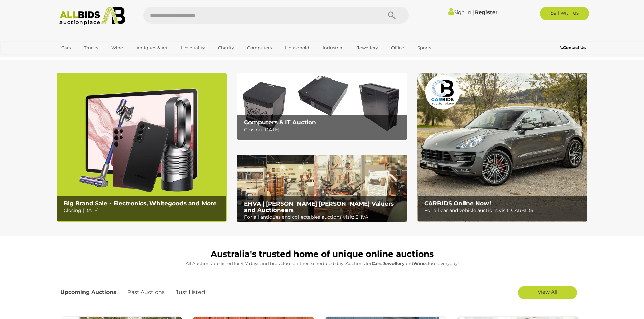
drag, startPoint x: 60, startPoint y: 46, endPoint x: 32, endPoint y: 51, distance: 28.5
click at [32, 51] on div "Cars Closing on Weekdays View All Cars Auctions" at bounding box center [322, 48] width 644 height 14
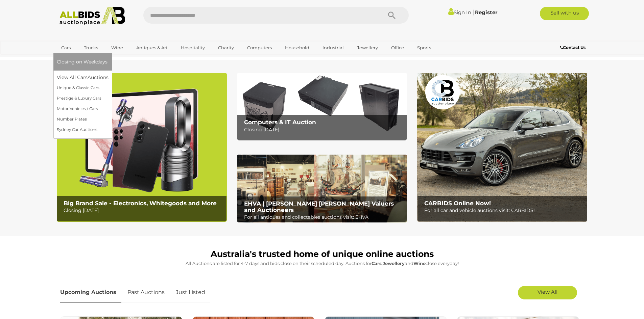
click at [72, 62] on span "Closing on Weekdays" at bounding box center [82, 62] width 51 height 6
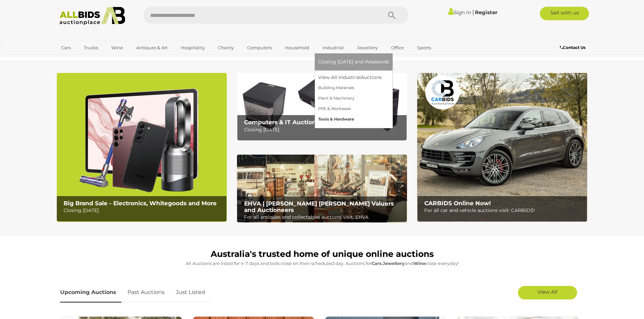
click at [338, 117] on link "Tools & Hardware" at bounding box center [353, 119] width 71 height 10
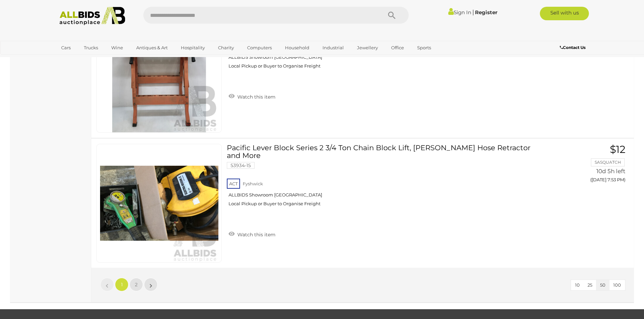
scroll to position [6457, 0]
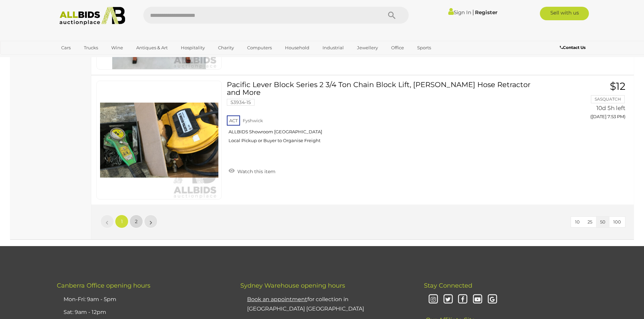
click at [137, 225] on link "2" at bounding box center [136, 222] width 14 height 14
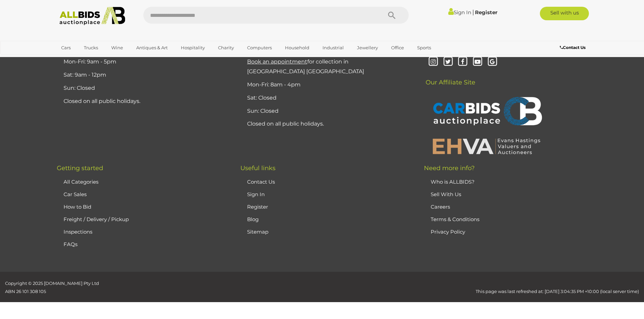
scroll to position [87, 0]
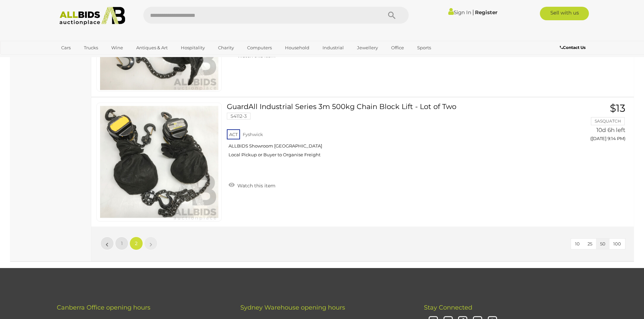
scroll to position [3400, 0]
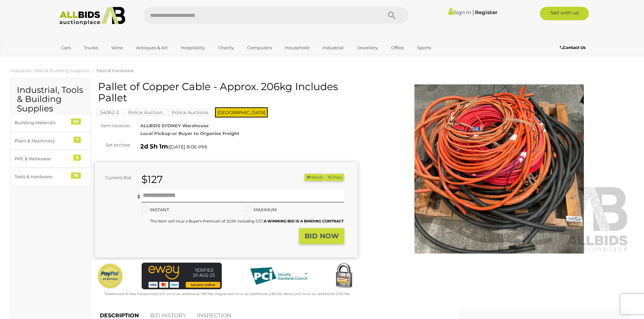
click at [499, 131] on img at bounding box center [499, 169] width 263 height 169
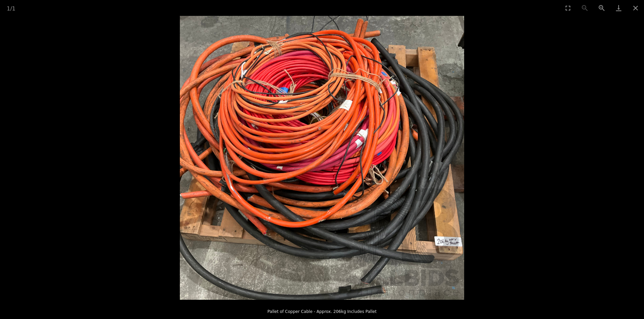
click at [339, 139] on img at bounding box center [322, 158] width 284 height 284
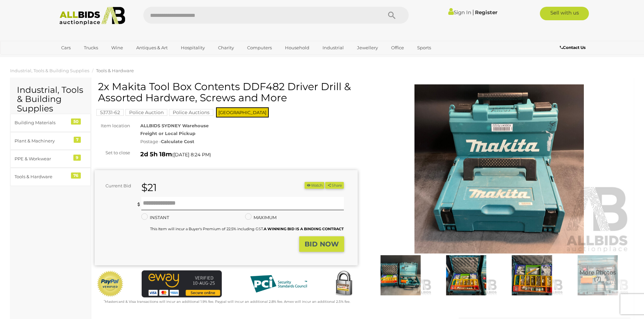
click at [450, 279] on img at bounding box center [466, 276] width 62 height 40
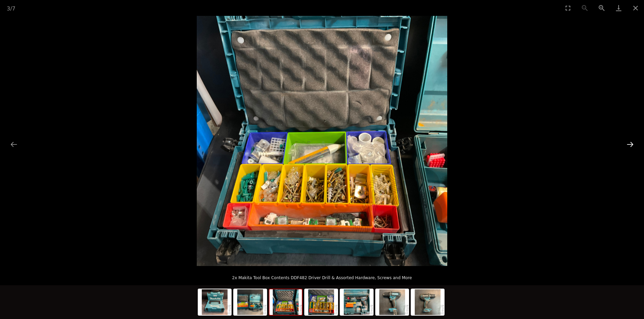
click at [633, 146] on button "Next slide" at bounding box center [630, 144] width 14 height 13
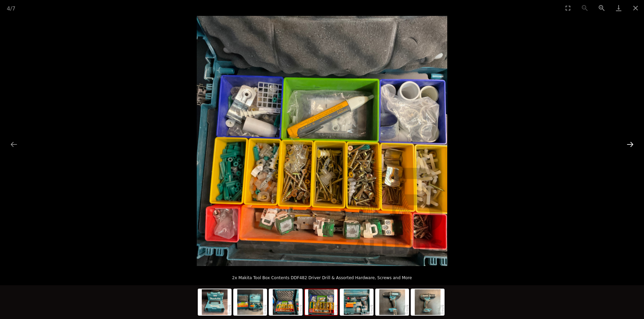
click at [633, 146] on button "Next slide" at bounding box center [630, 144] width 14 height 13
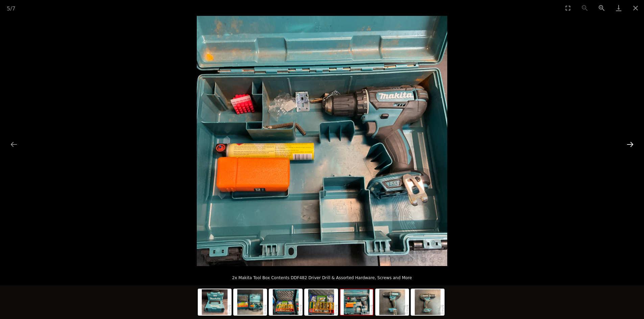
click at [633, 146] on button "Next slide" at bounding box center [630, 144] width 14 height 13
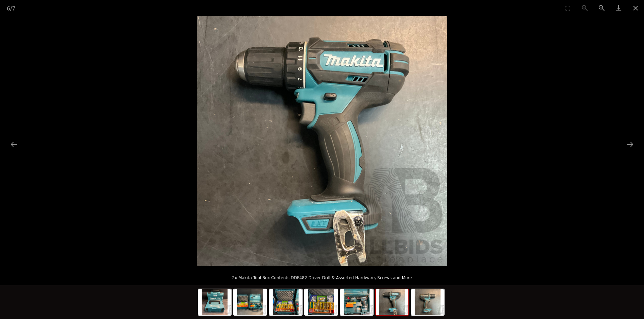
click at [6, 147] on picture at bounding box center [322, 141] width 644 height 251
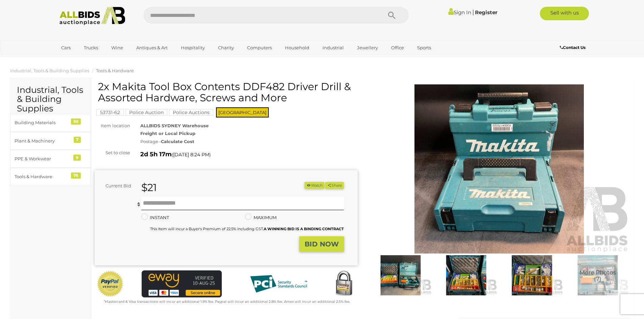
click at [16, 146] on button "Previous slide" at bounding box center [14, 144] width 14 height 13
click at [484, 145] on img at bounding box center [499, 169] width 263 height 169
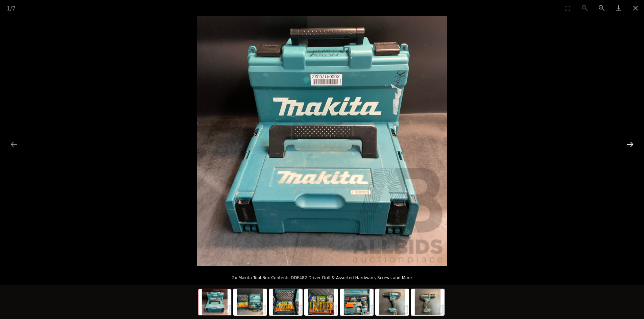
click at [630, 142] on button "Next slide" at bounding box center [630, 144] width 14 height 13
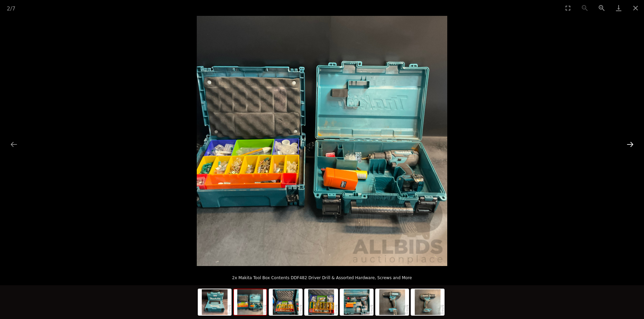
click at [634, 139] on button "Next slide" at bounding box center [630, 144] width 14 height 13
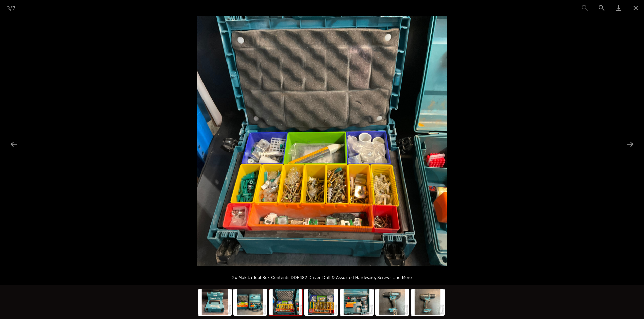
click at [317, 154] on img at bounding box center [322, 141] width 251 height 251
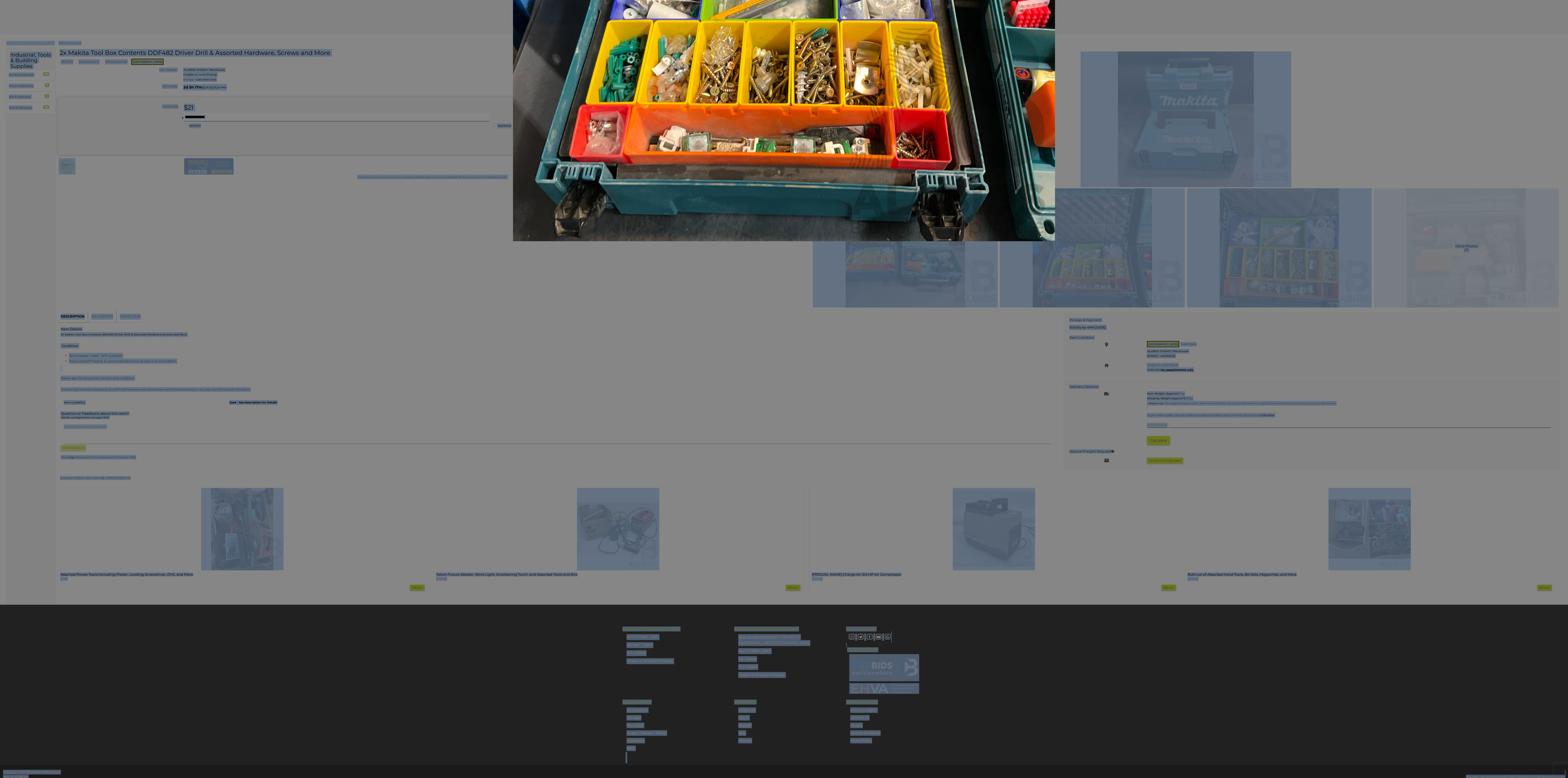
drag, startPoint x: 1376, startPoint y: -47, endPoint x: 1507, endPoint y: 25, distance: 149.5
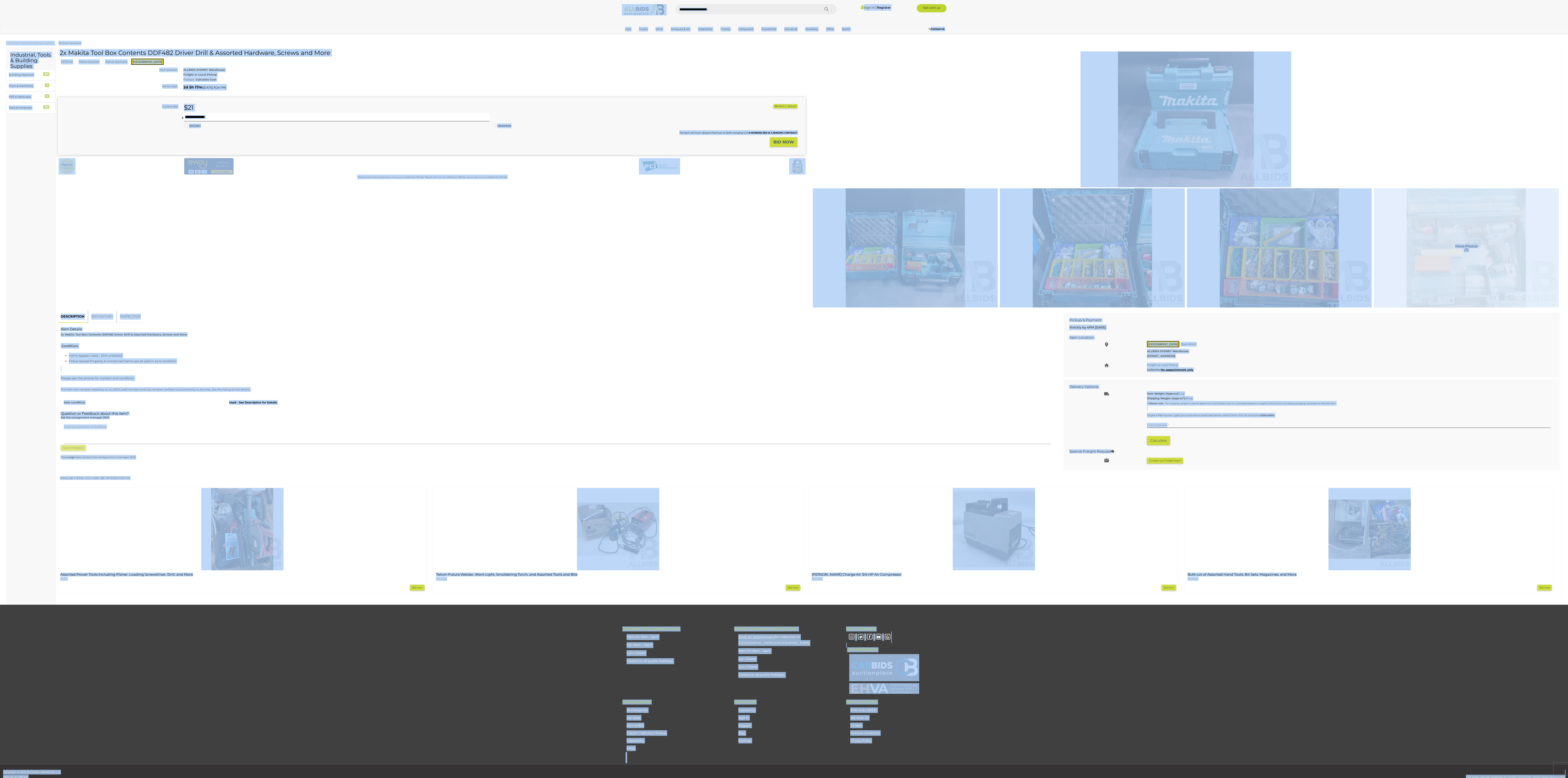
drag, startPoint x: 1507, startPoint y: 25, endPoint x: 673, endPoint y: 209, distance: 854.1
click at [392, 194] on div "Warranty Charity )" at bounding box center [809, 180] width 1508 height 261
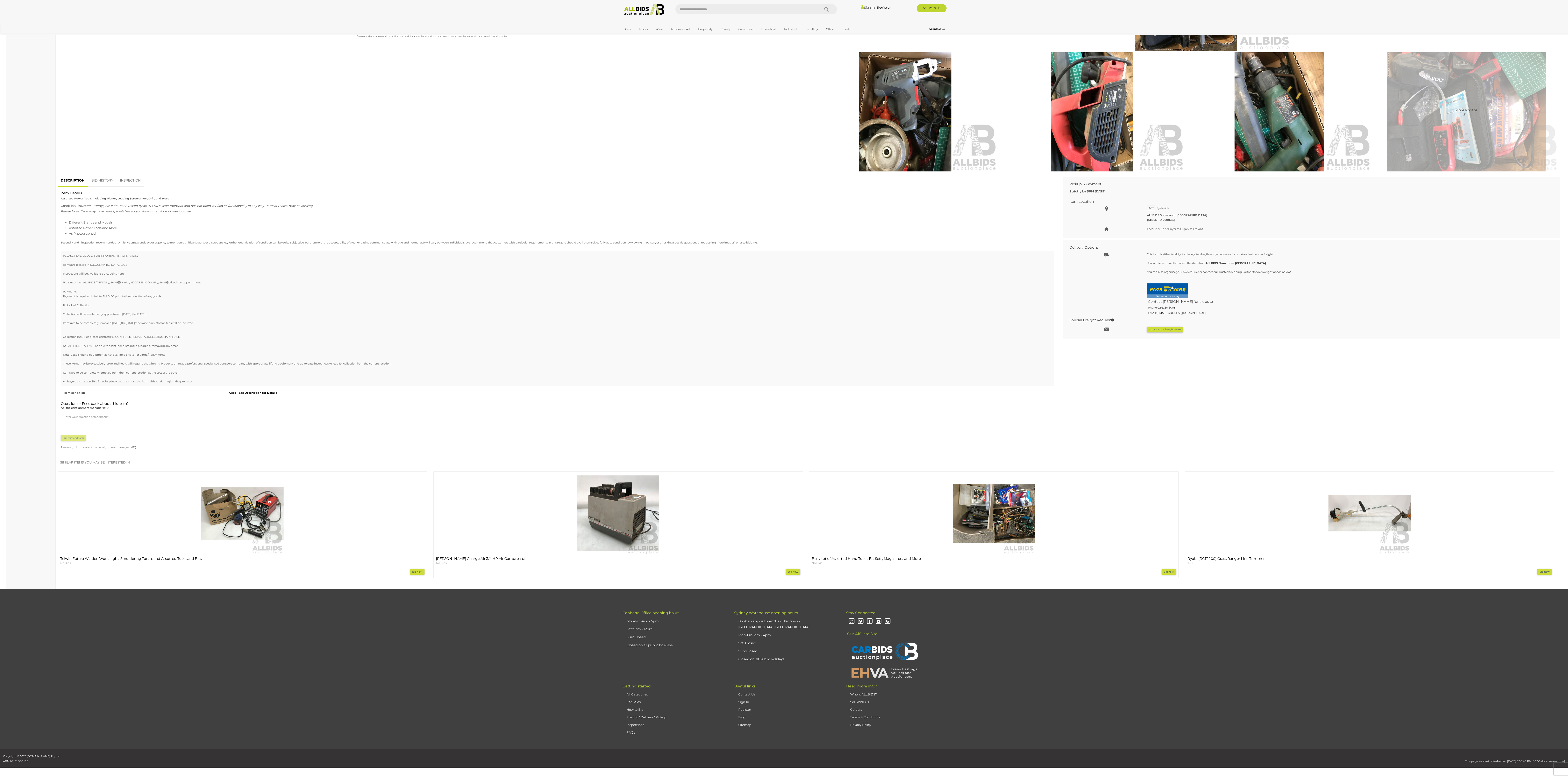
click at [392, 170] on div "More Photos (5)" at bounding box center [1186, 44] width 748 height 261
click at [392, 124] on img at bounding box center [905, 112] width 185 height 119
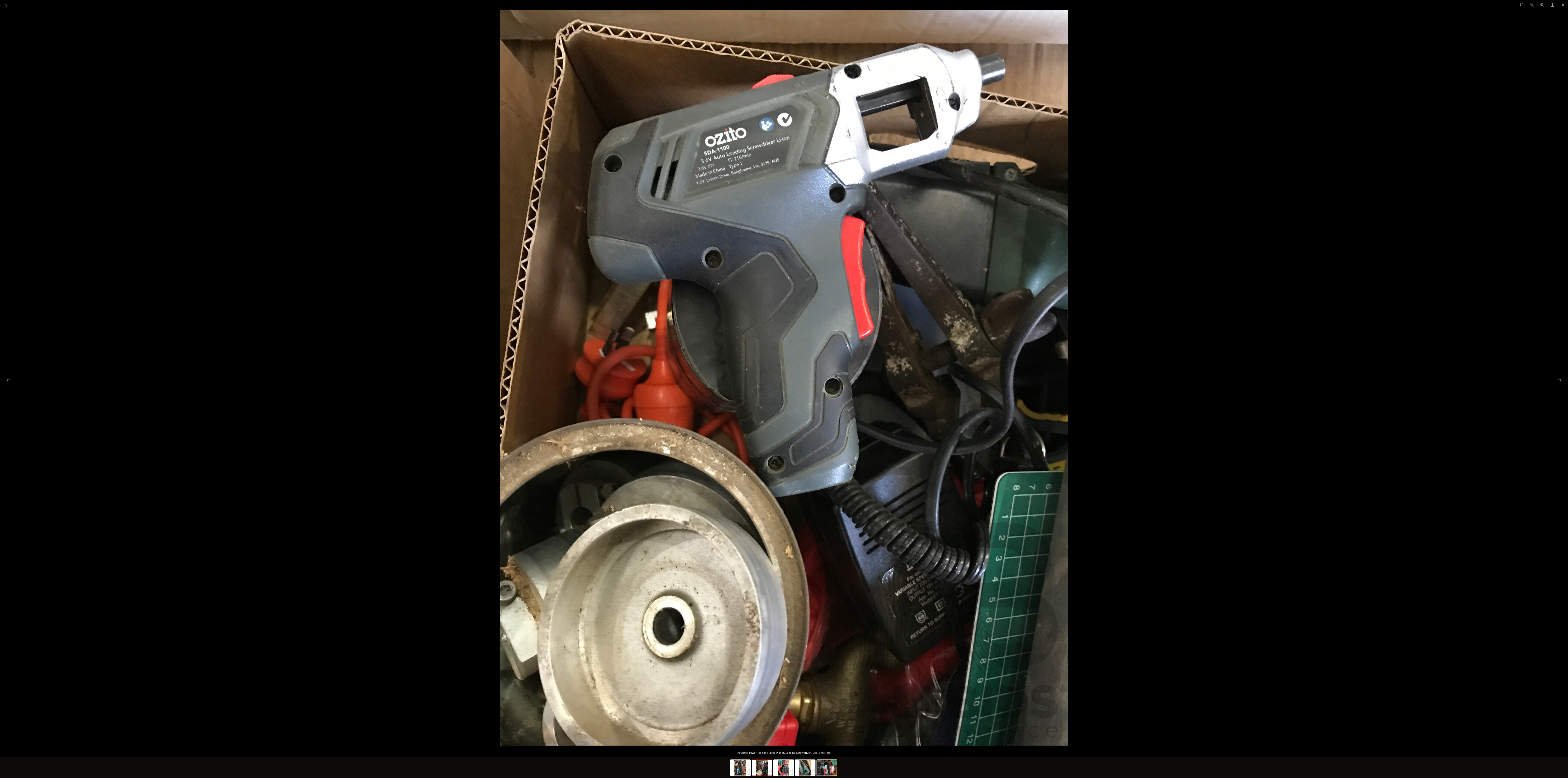
click at [392, 194] on img at bounding box center [784, 377] width 569 height 736
click at [392, 159] on picture at bounding box center [784, 377] width 1568 height 736
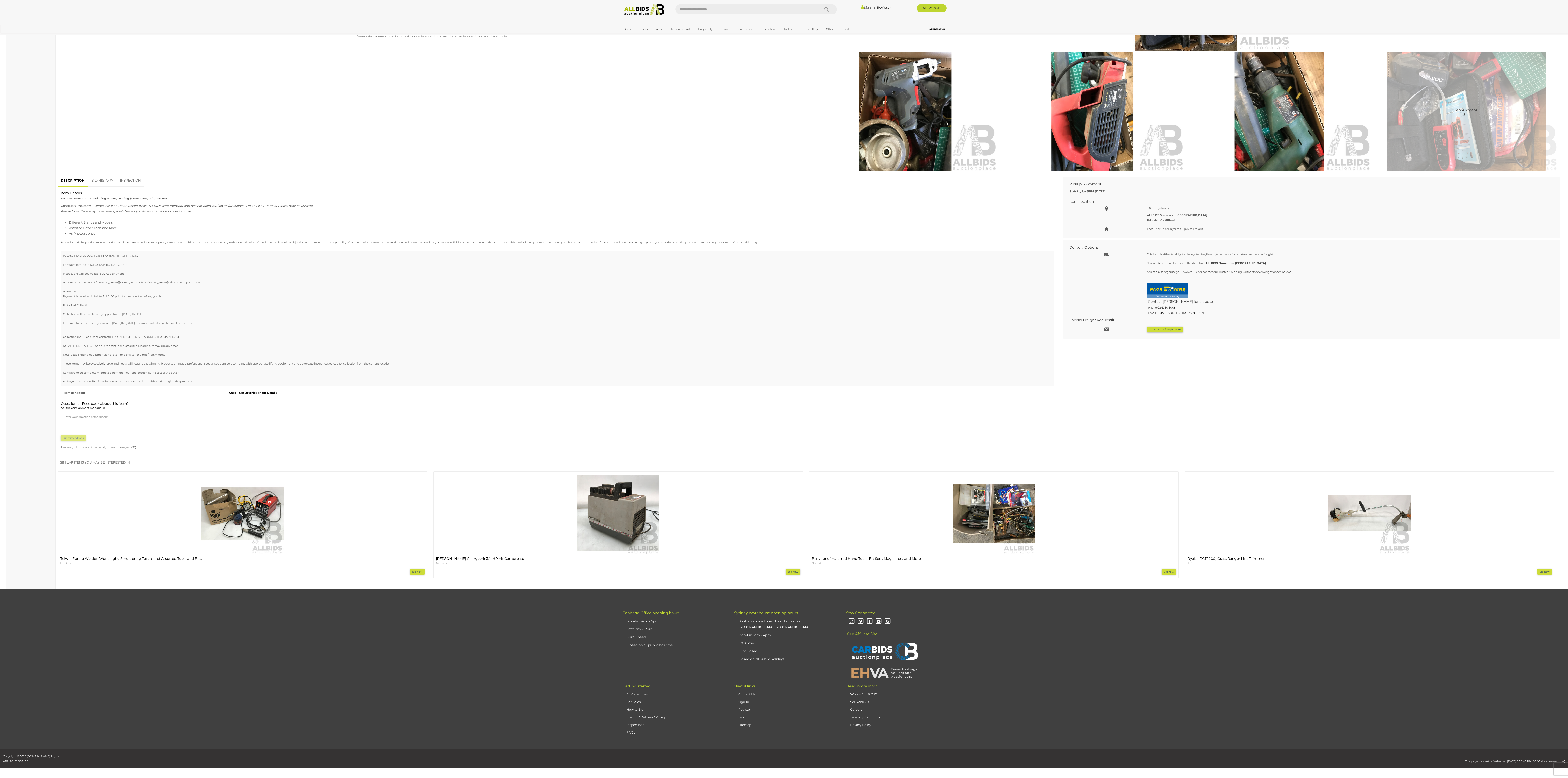
click at [392, 25] on div "Cars Closing on Weekdays View All Cars Auctions" at bounding box center [784, 29] width 1568 height 9
click at [392, 88] on img at bounding box center [1093, 112] width 185 height 119
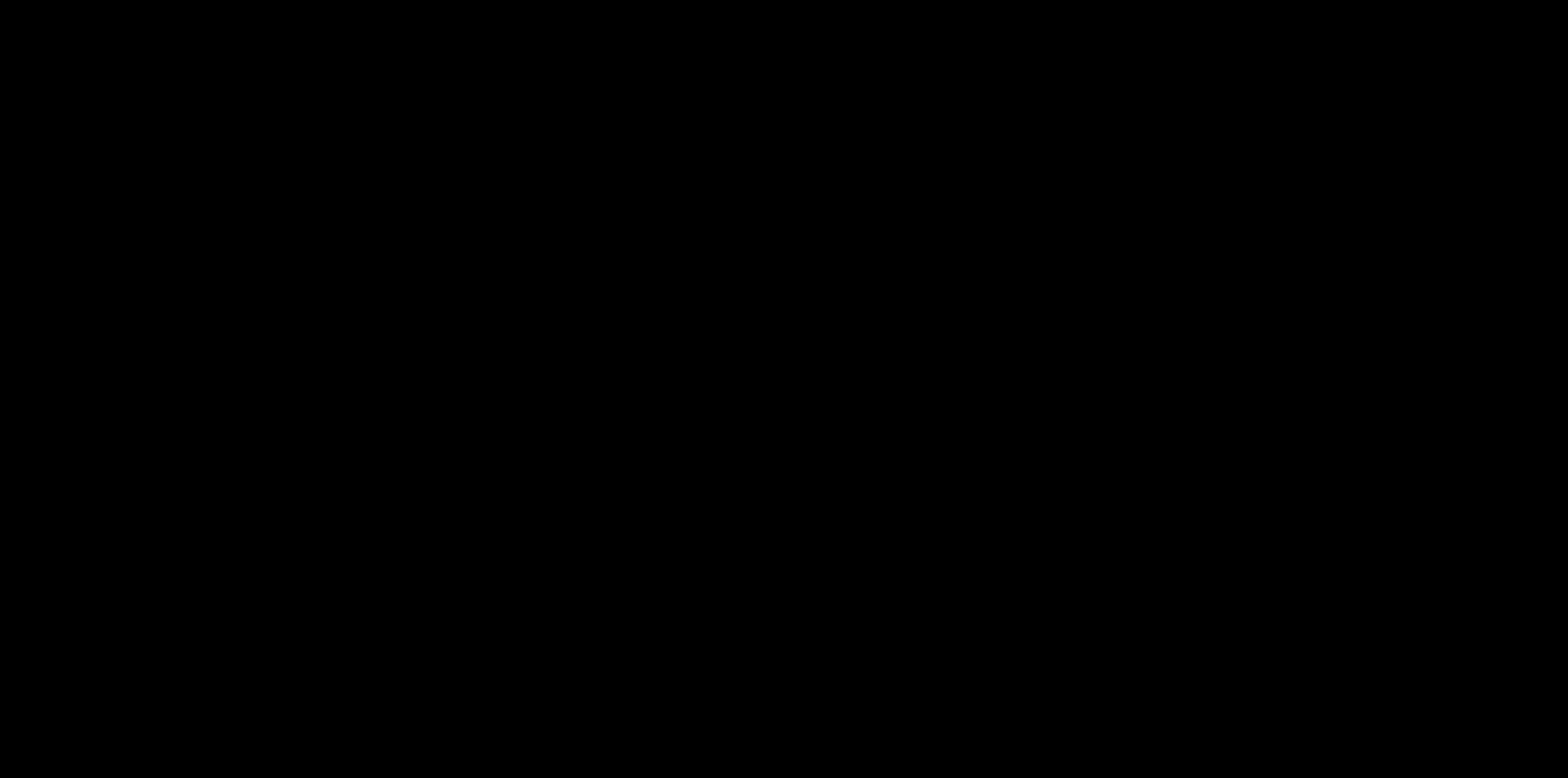
click at [392, 113] on picture at bounding box center [784, 377] width 1568 height 736
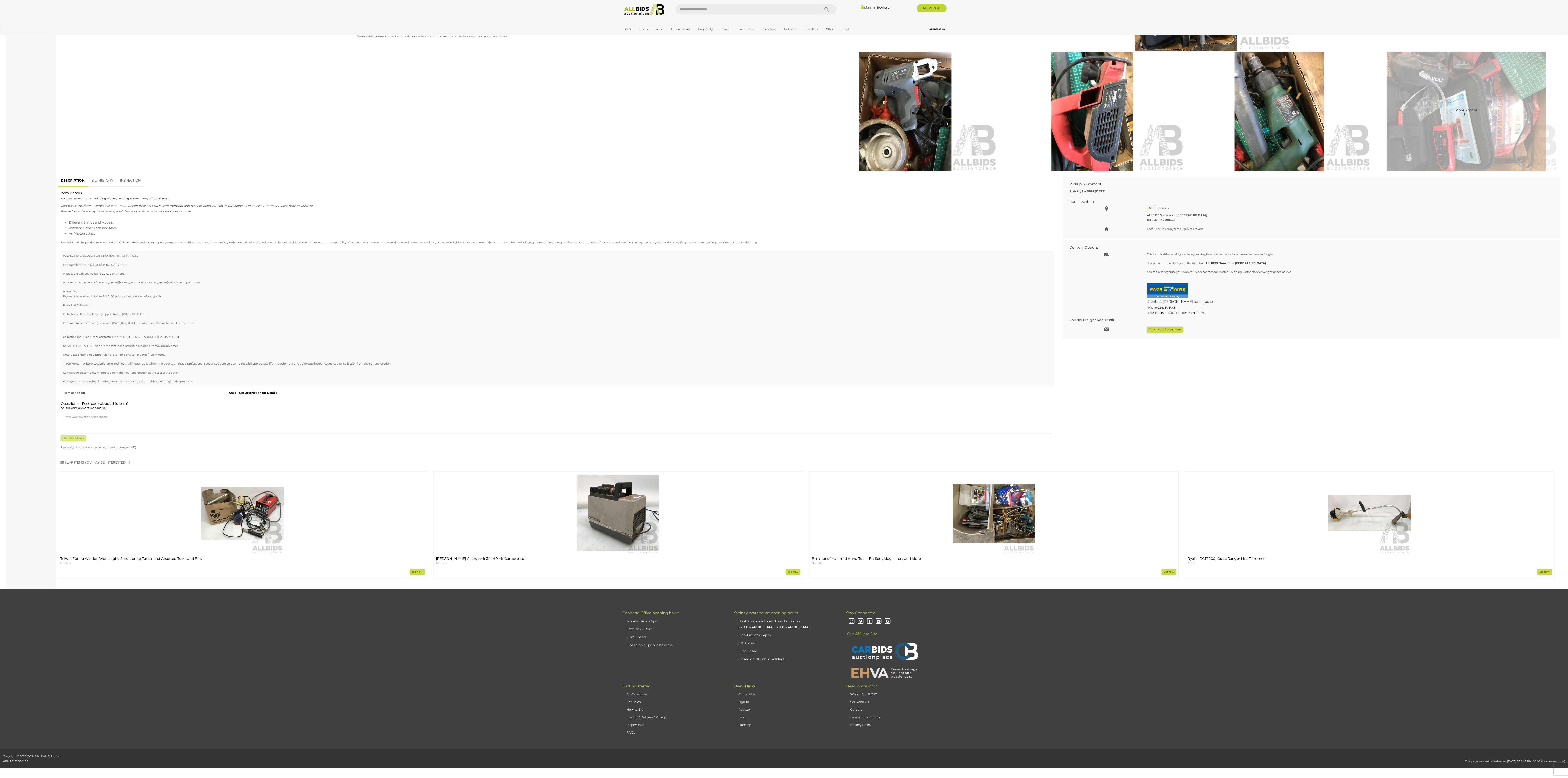
click at [392, 110] on img at bounding box center [1279, 112] width 185 height 119
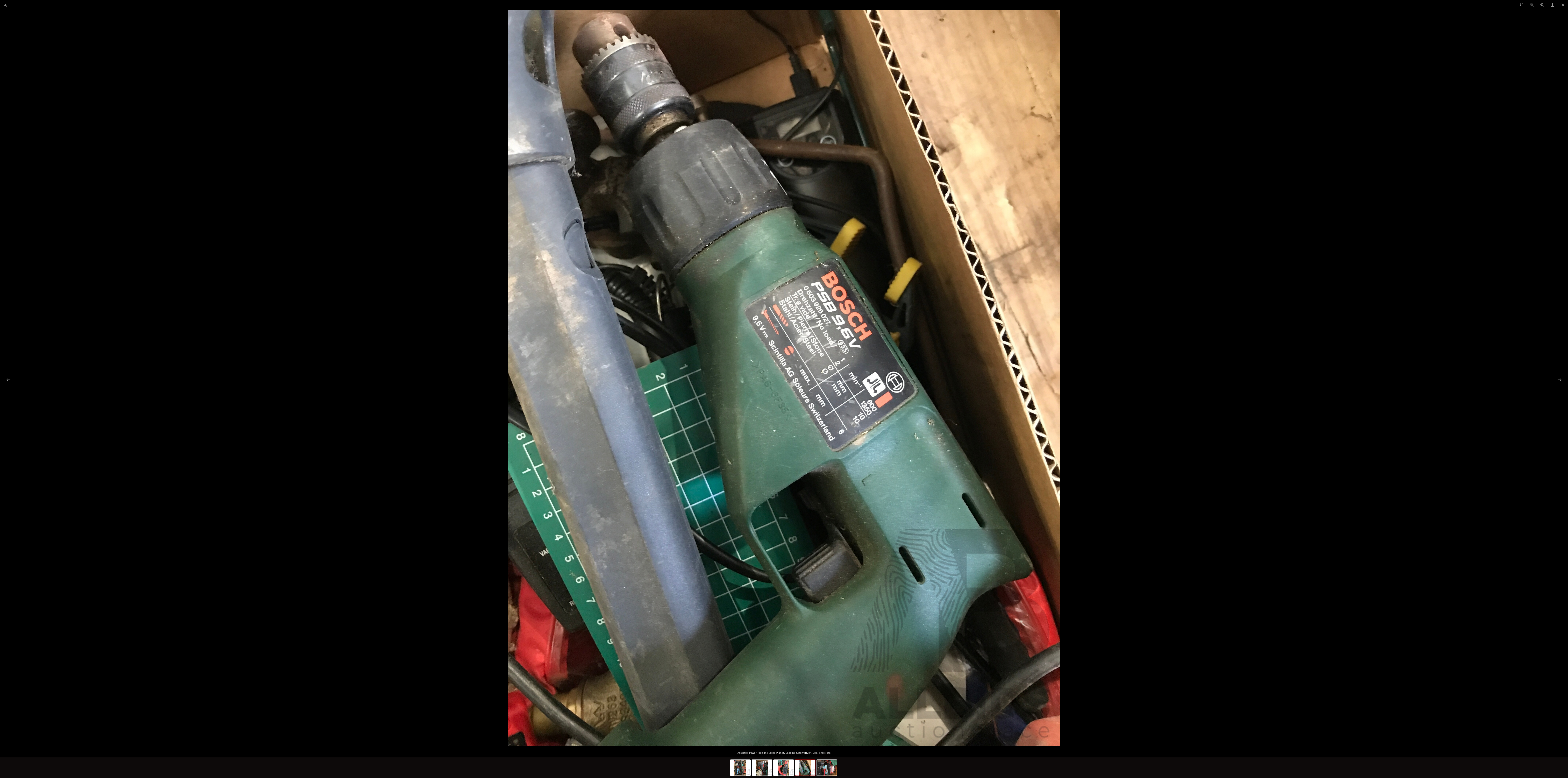
click at [392, 108] on div at bounding box center [784, 377] width 1568 height 736
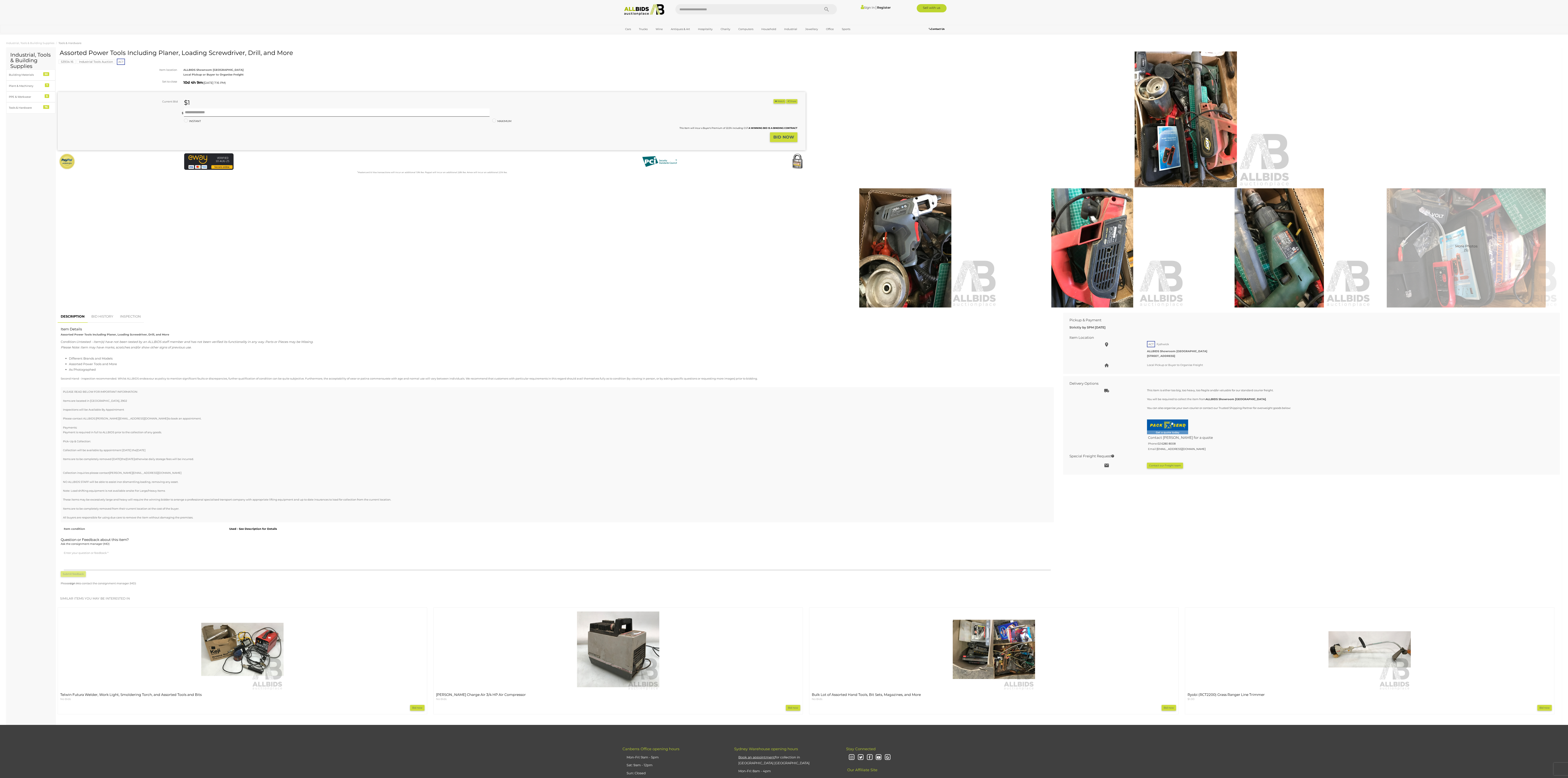
click at [392, 194] on img at bounding box center [1466, 248] width 185 height 119
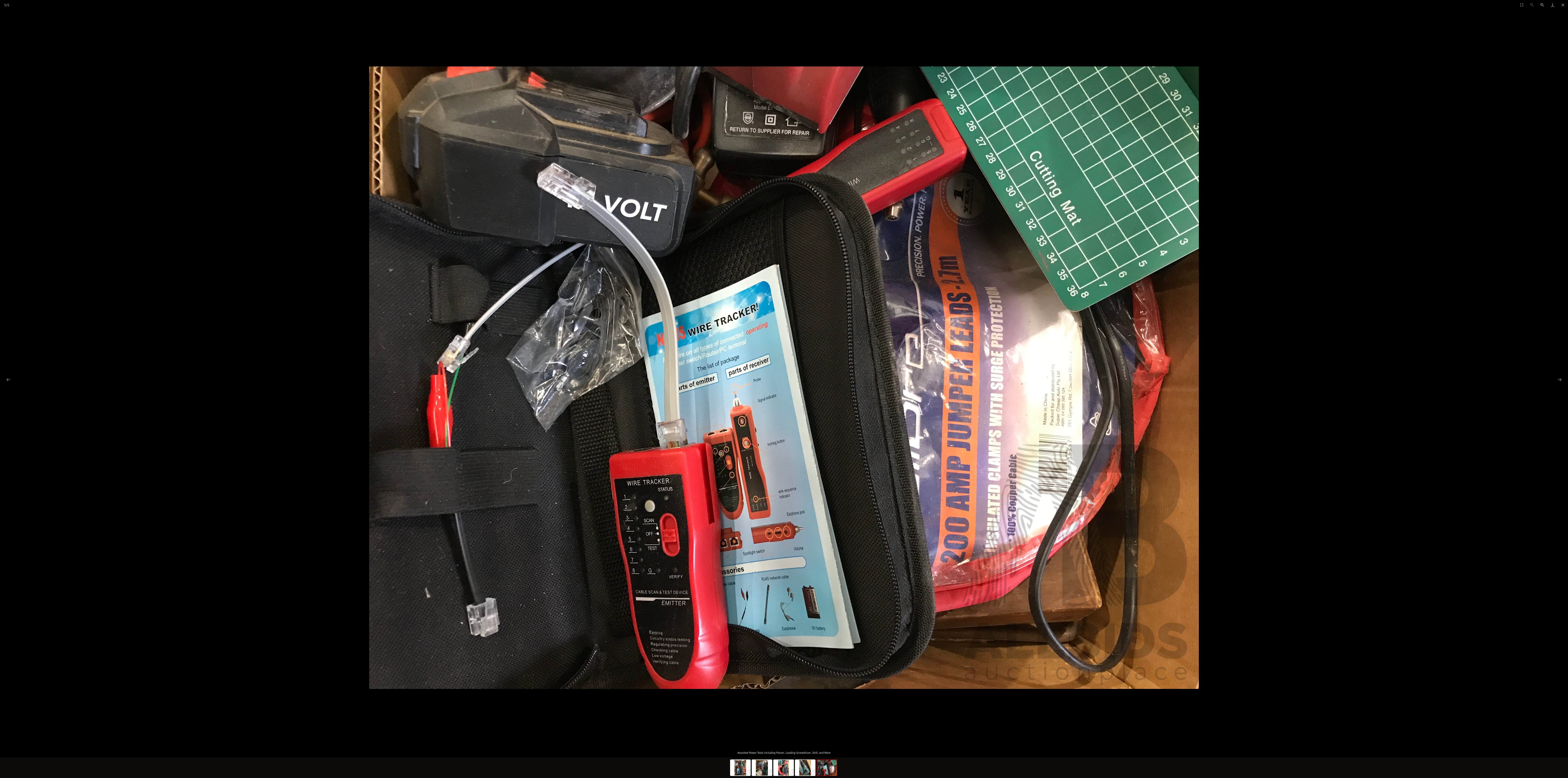
click at [392, 177] on picture at bounding box center [784, 377] width 1568 height 736
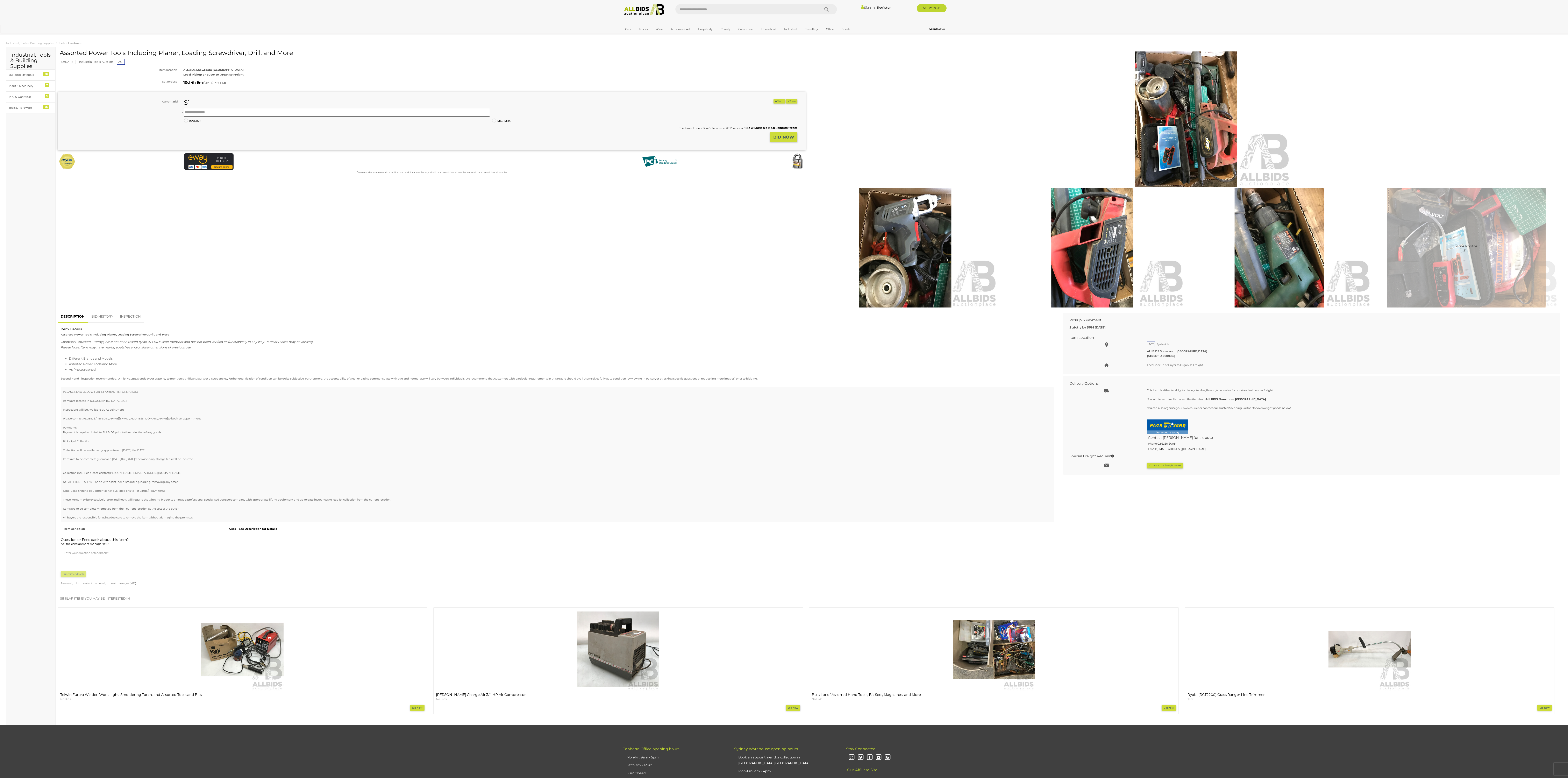
click at [392, 122] on img at bounding box center [1186, 119] width 211 height 136
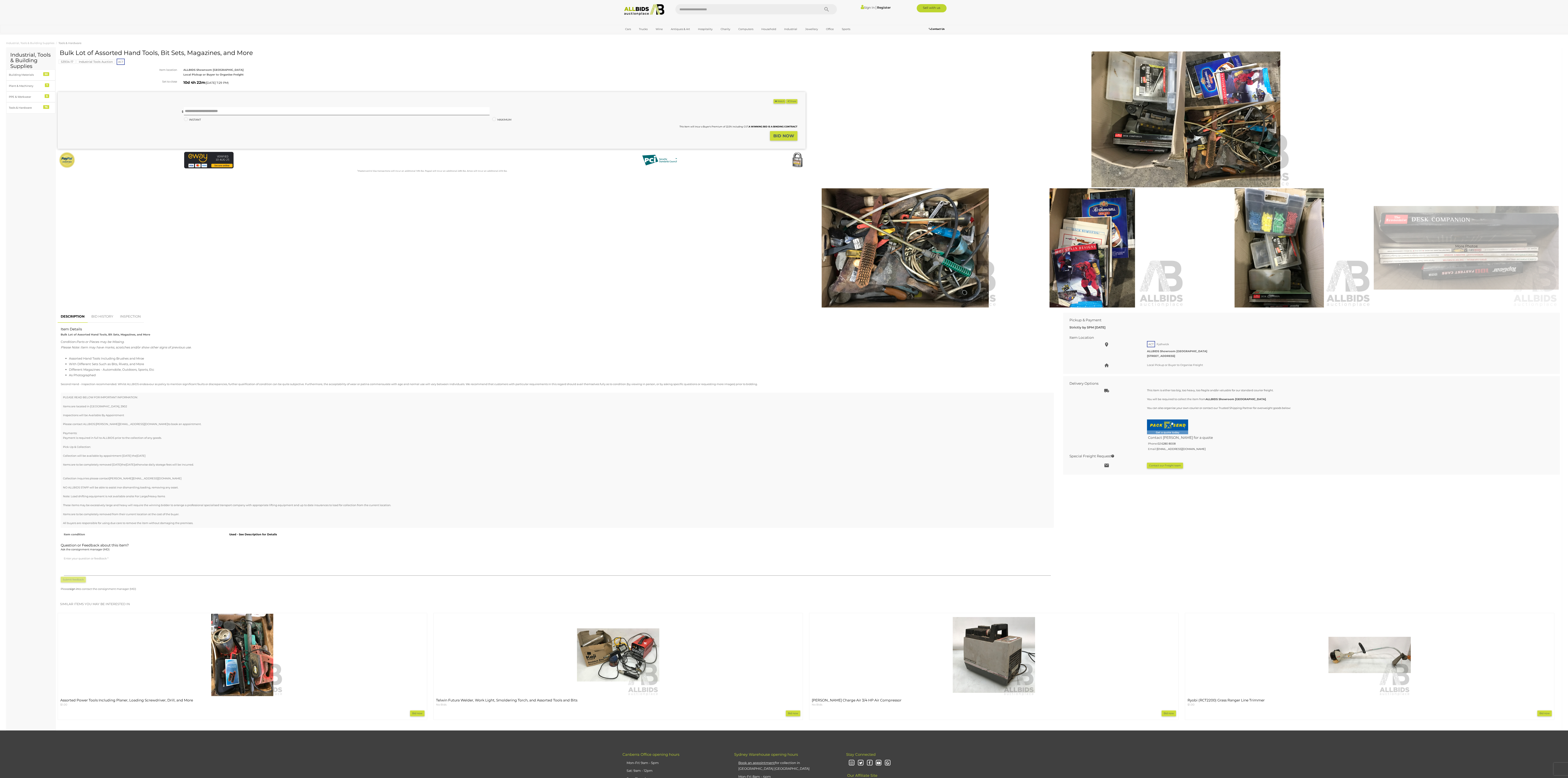
click at [392, 194] on img at bounding box center [905, 248] width 185 height 119
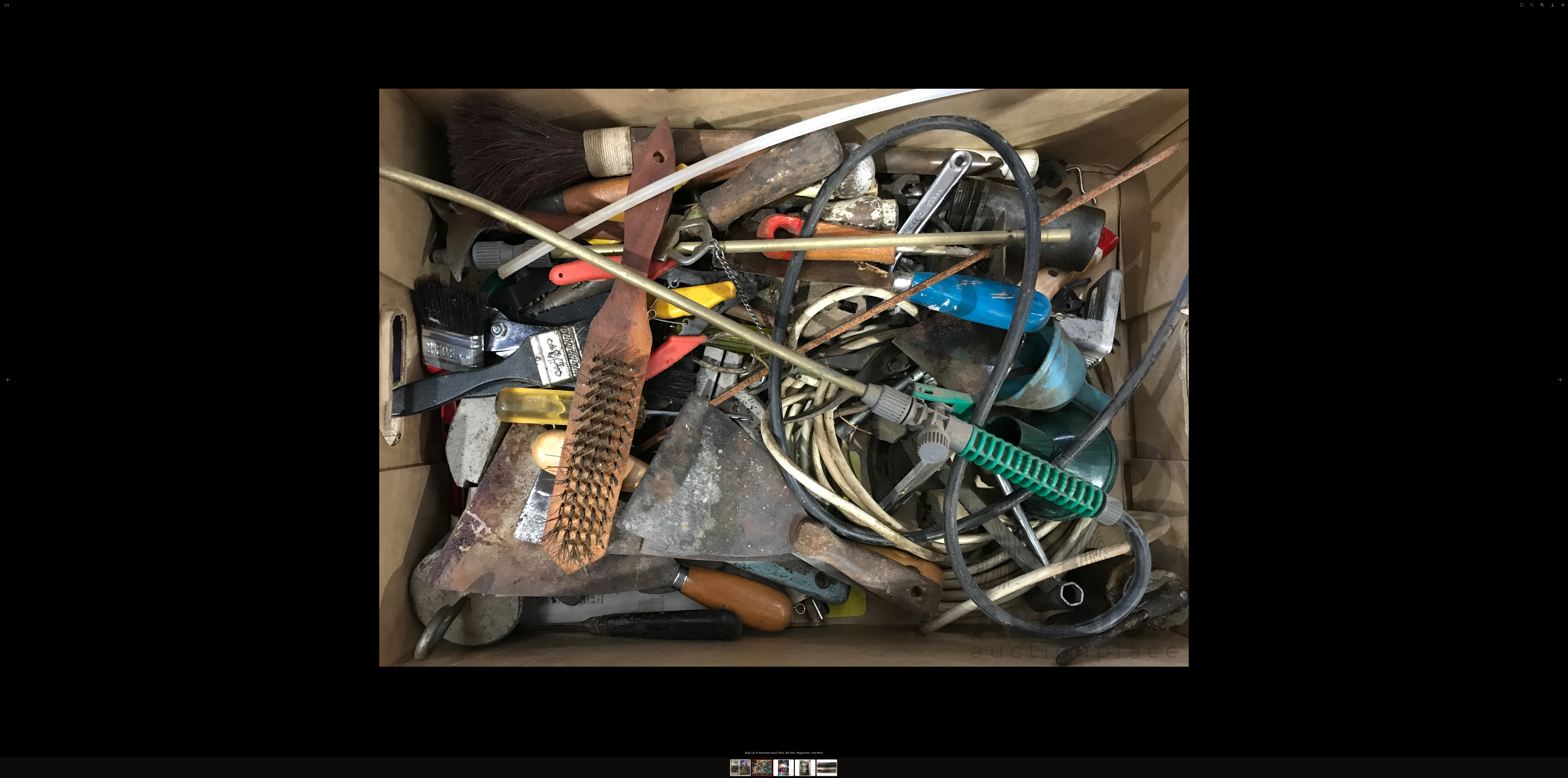
click at [392, 194] on picture at bounding box center [784, 377] width 1568 height 736
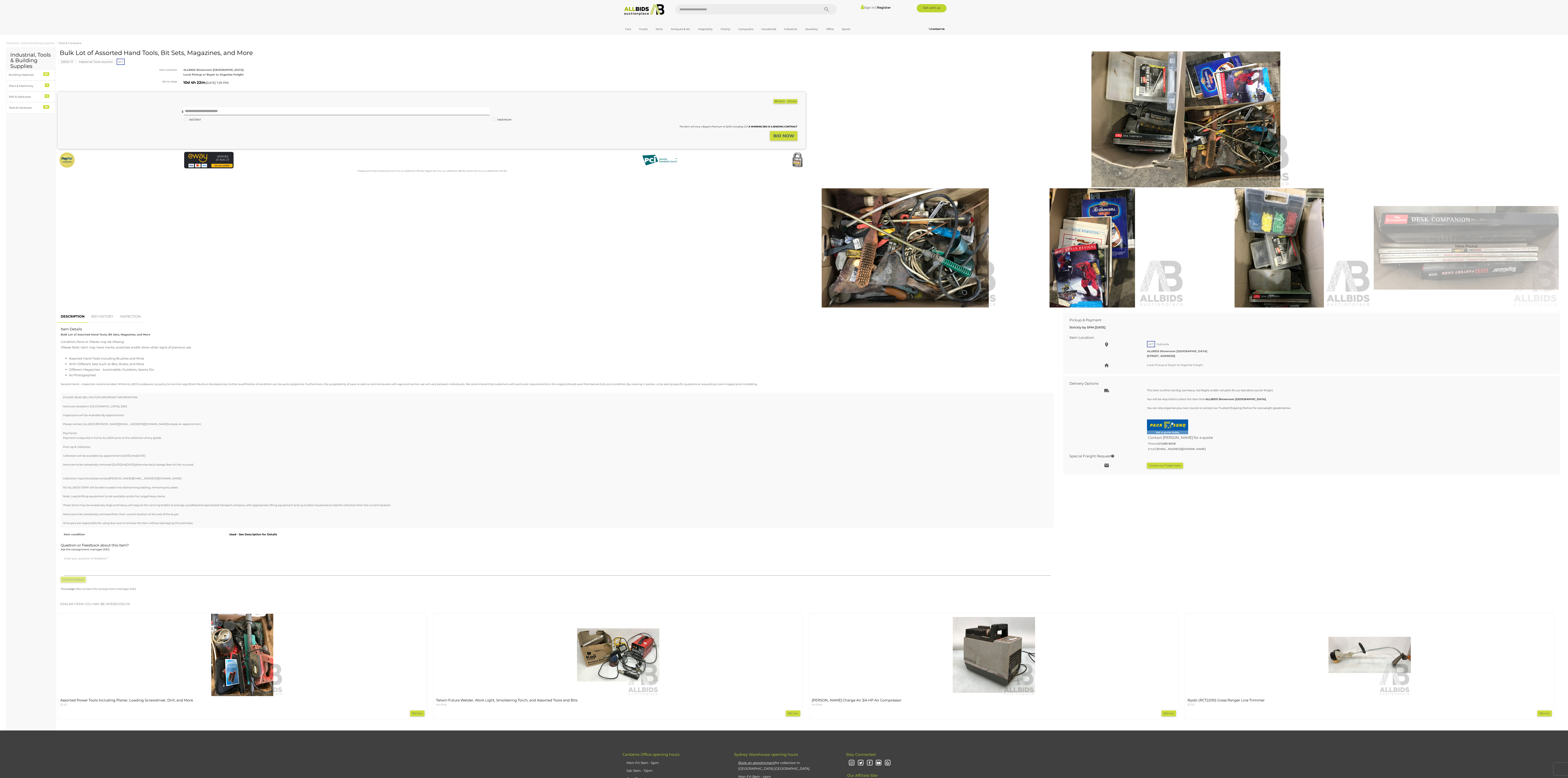
click at [392, 89] on img at bounding box center [1186, 119] width 211 height 136
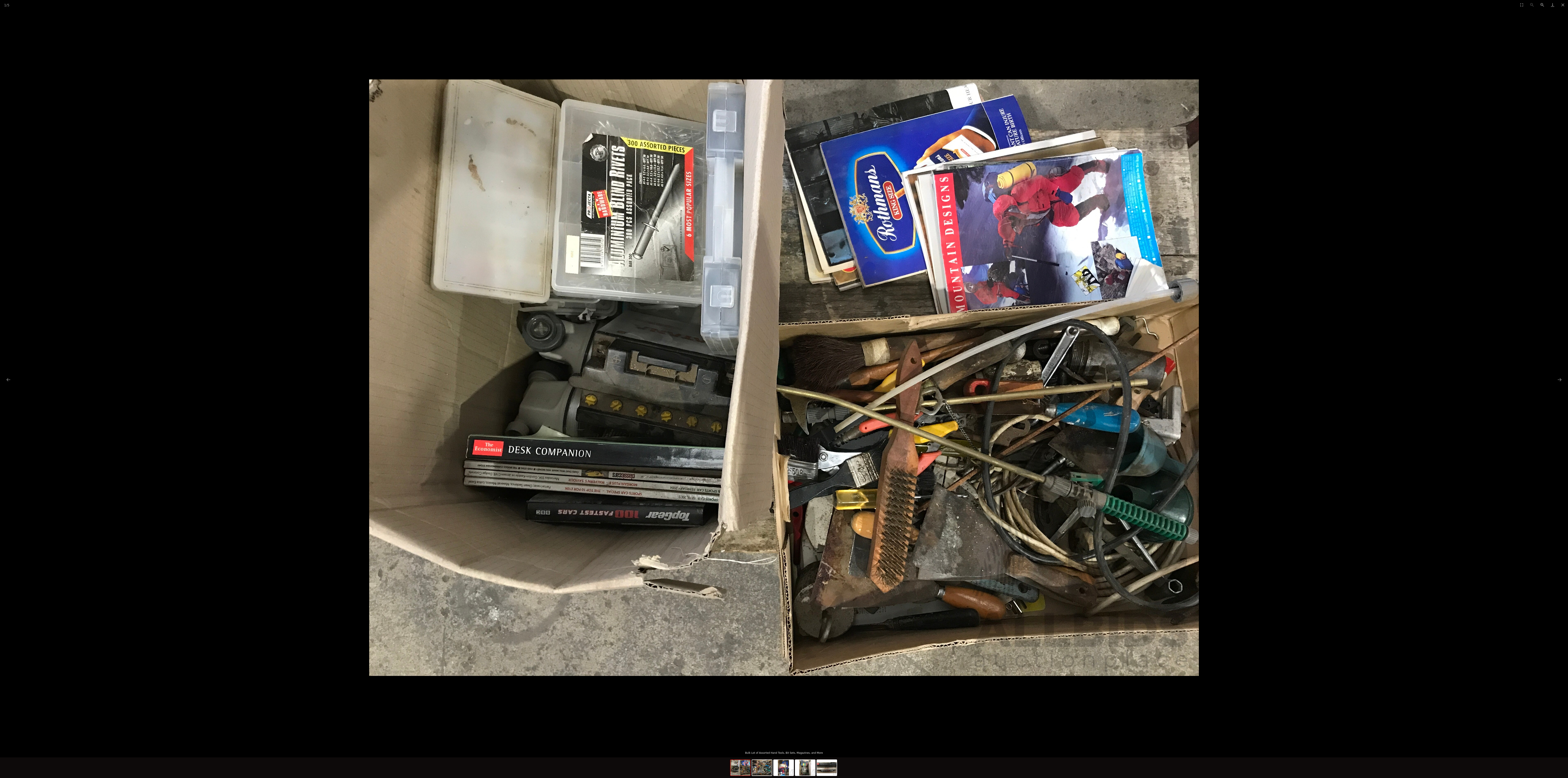
click at [392, 194] on picture at bounding box center [784, 377] width 1568 height 736
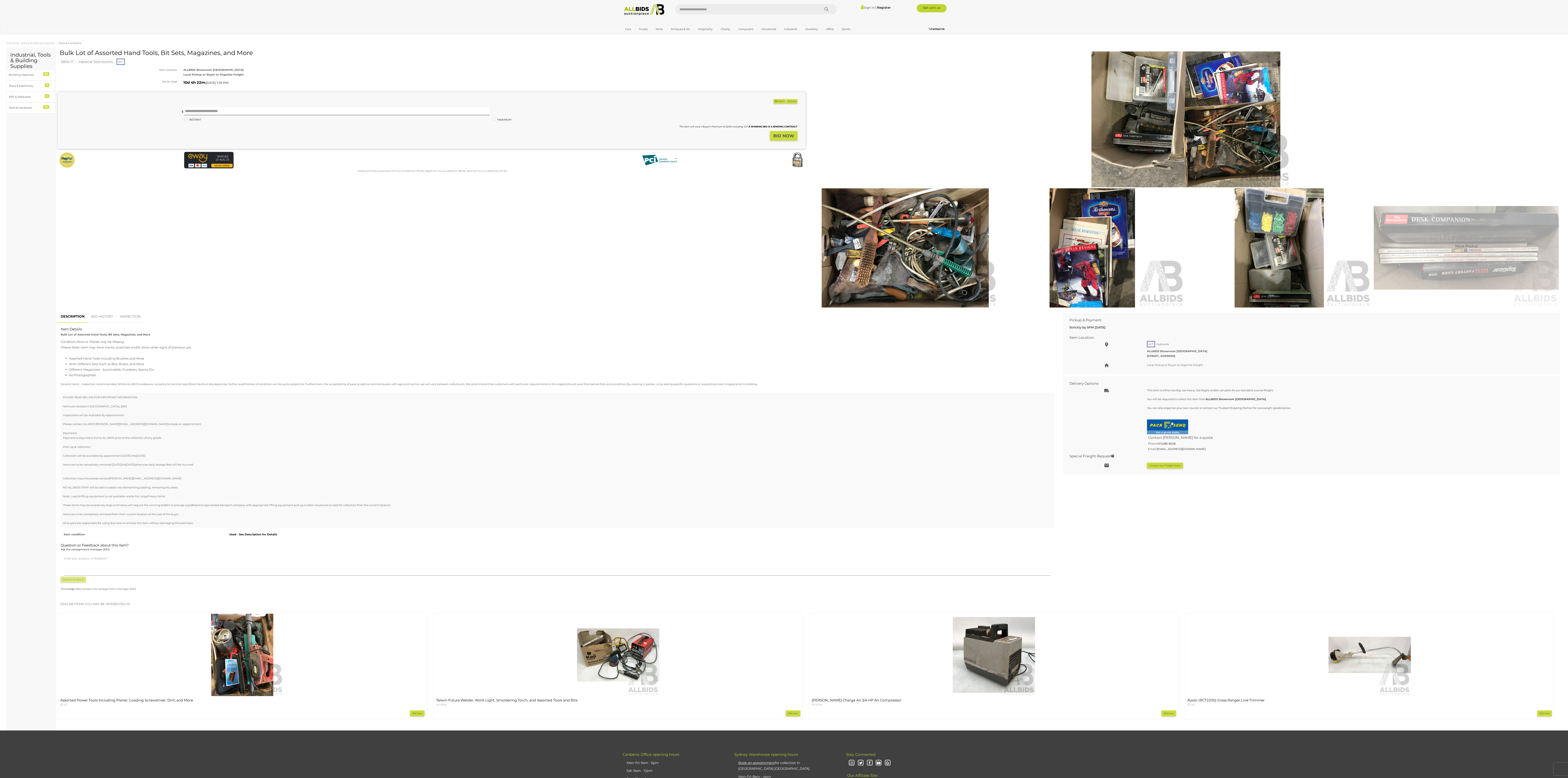
click at [392, 194] on img at bounding box center [1279, 248] width 185 height 119
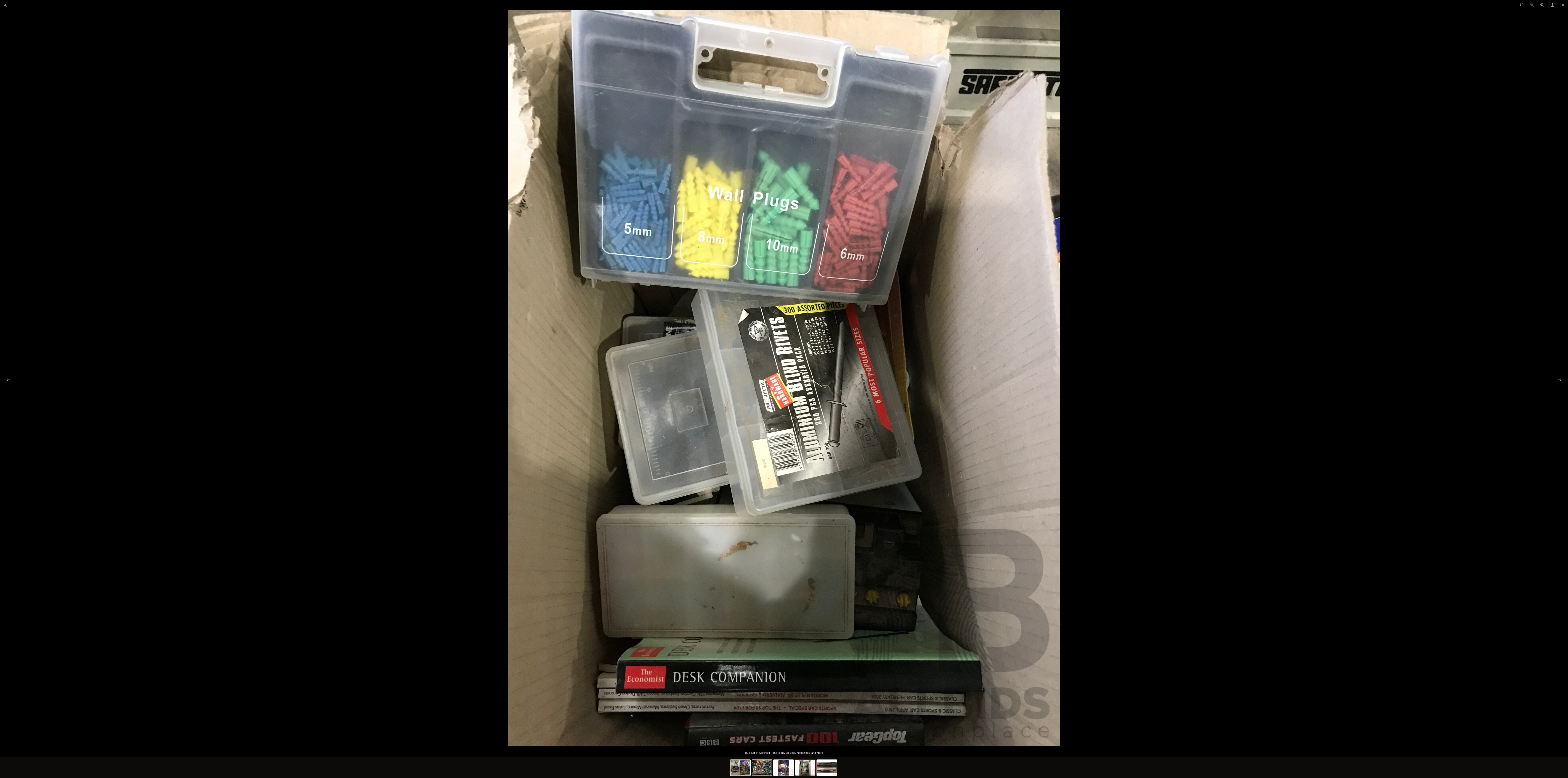
click at [392, 194] on picture at bounding box center [784, 377] width 1568 height 736
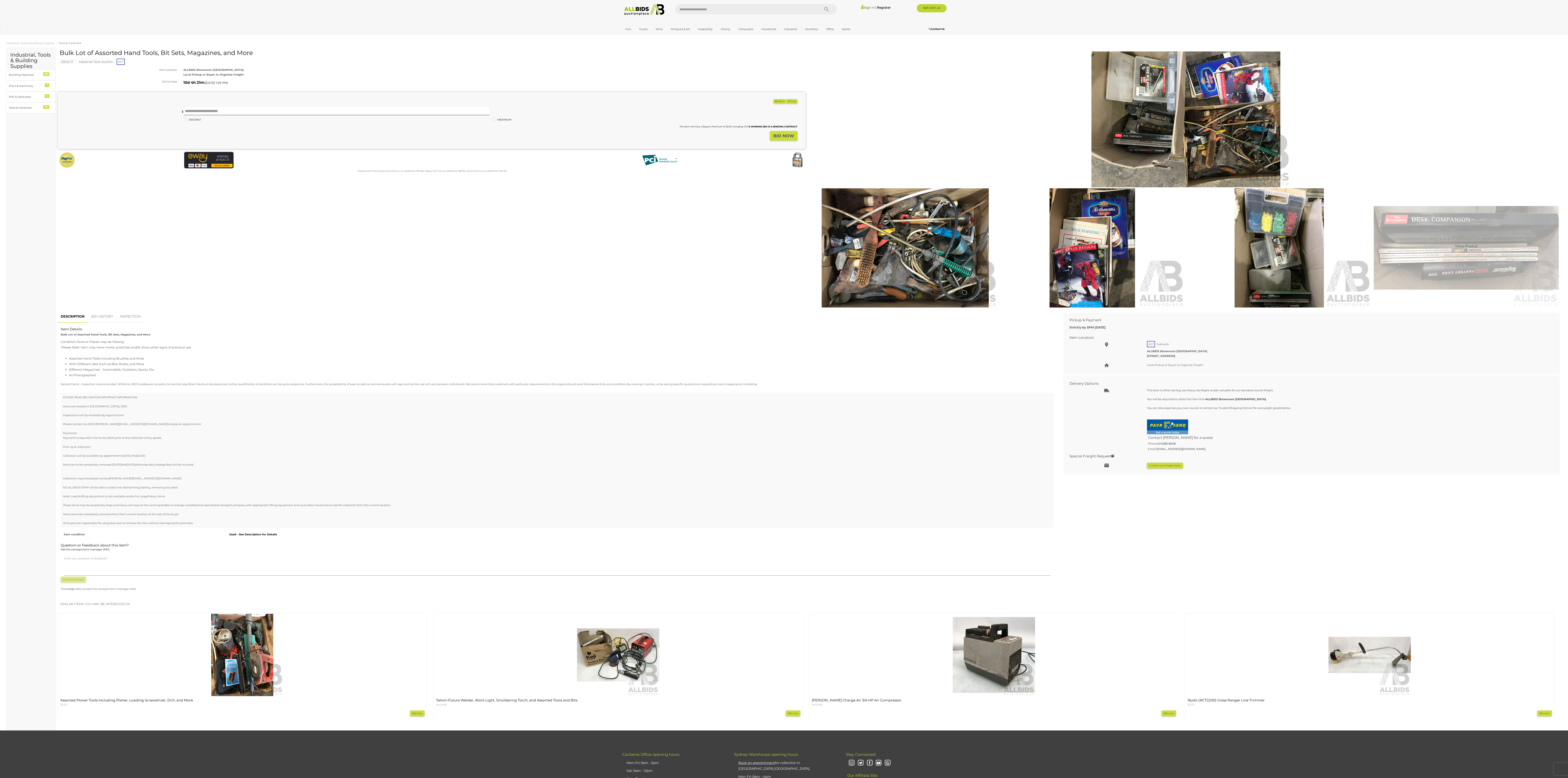
click at [392, 194] on img at bounding box center [1093, 248] width 185 height 119
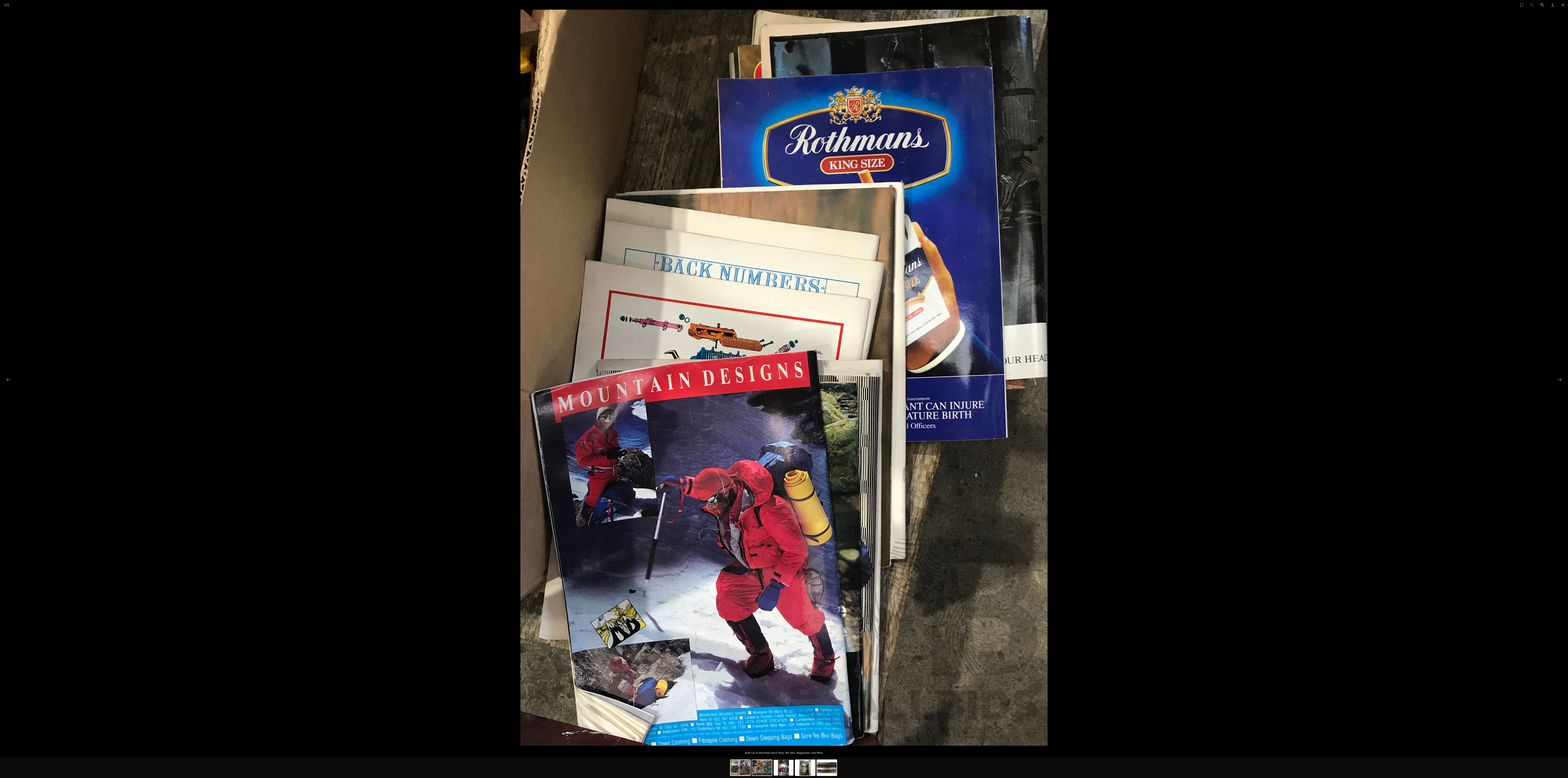
click at [392, 194] on picture at bounding box center [784, 377] width 1568 height 736
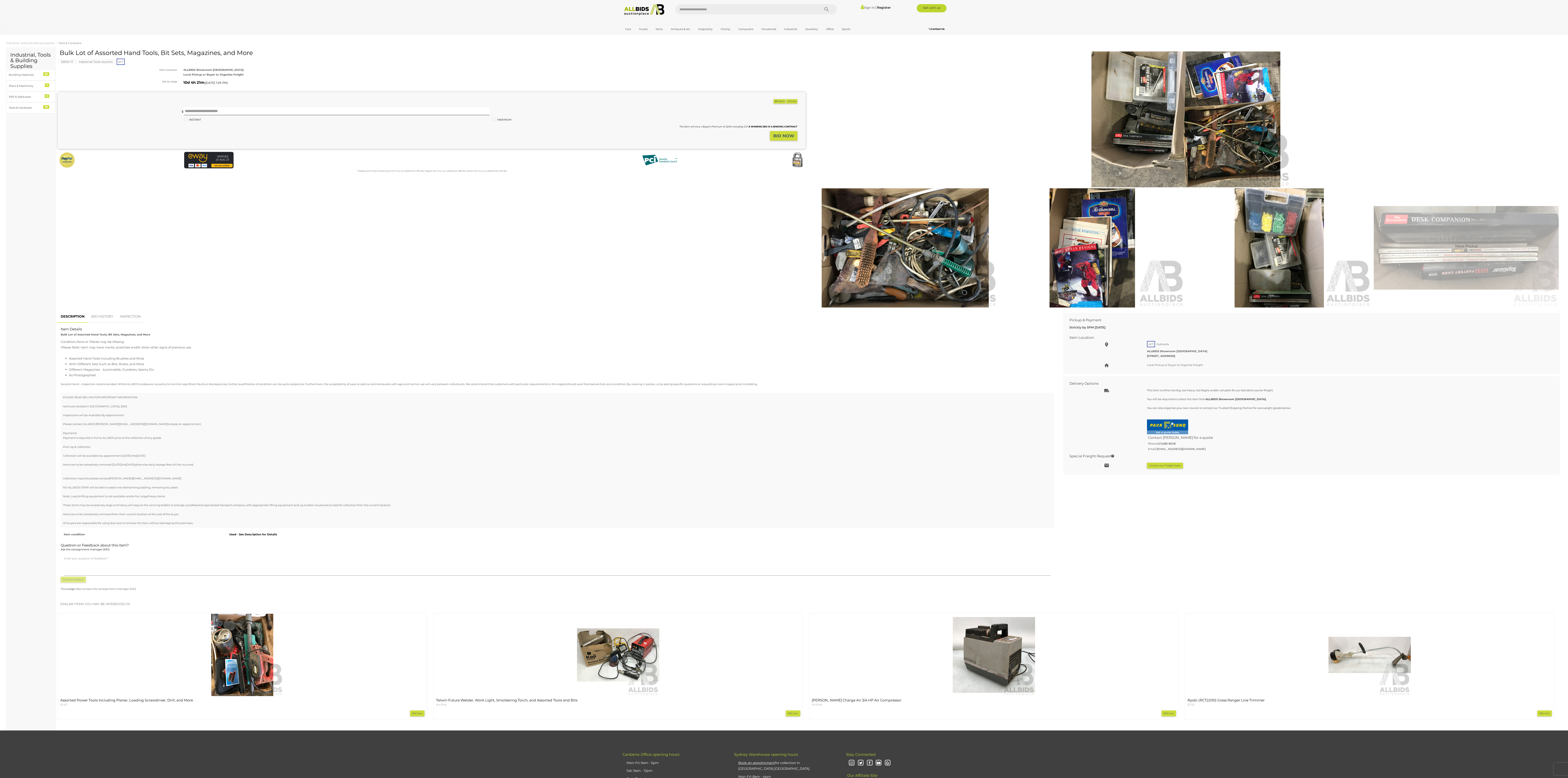
click at [392, 194] on img at bounding box center [1466, 248] width 185 height 119
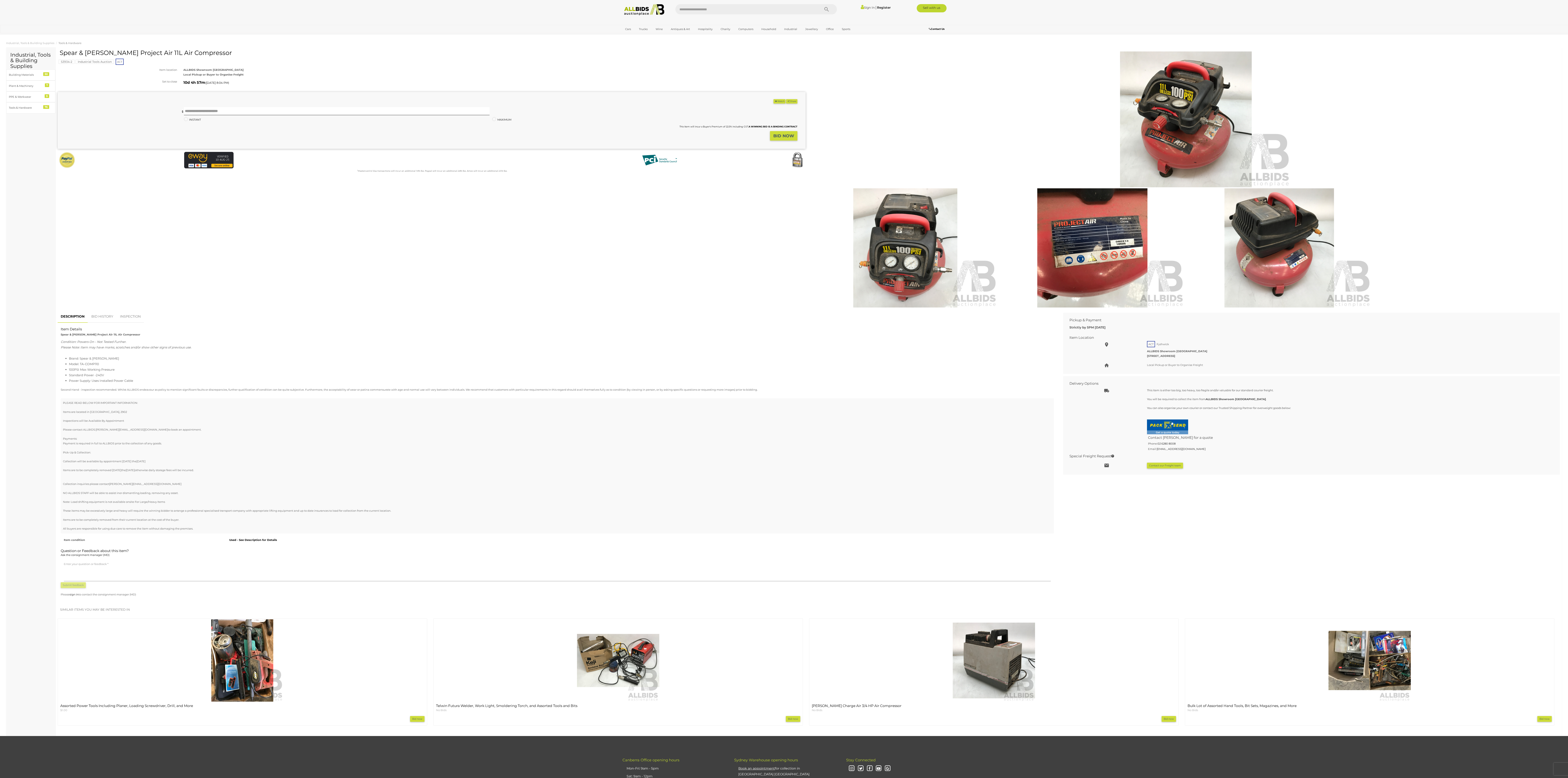
click at [392, 116] on img at bounding box center [1186, 119] width 211 height 136
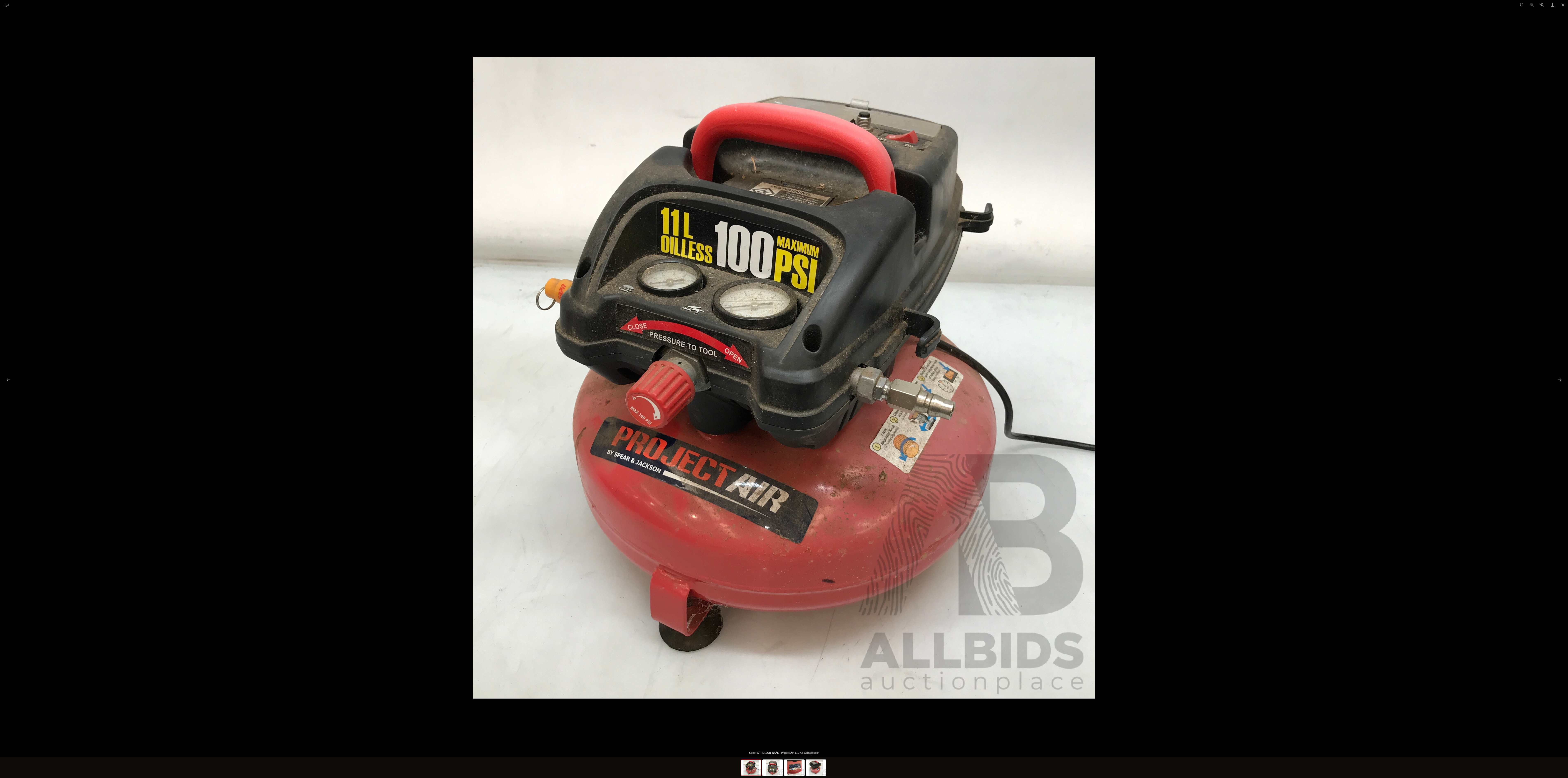
click at [392, 194] on picture at bounding box center [784, 377] width 1568 height 736
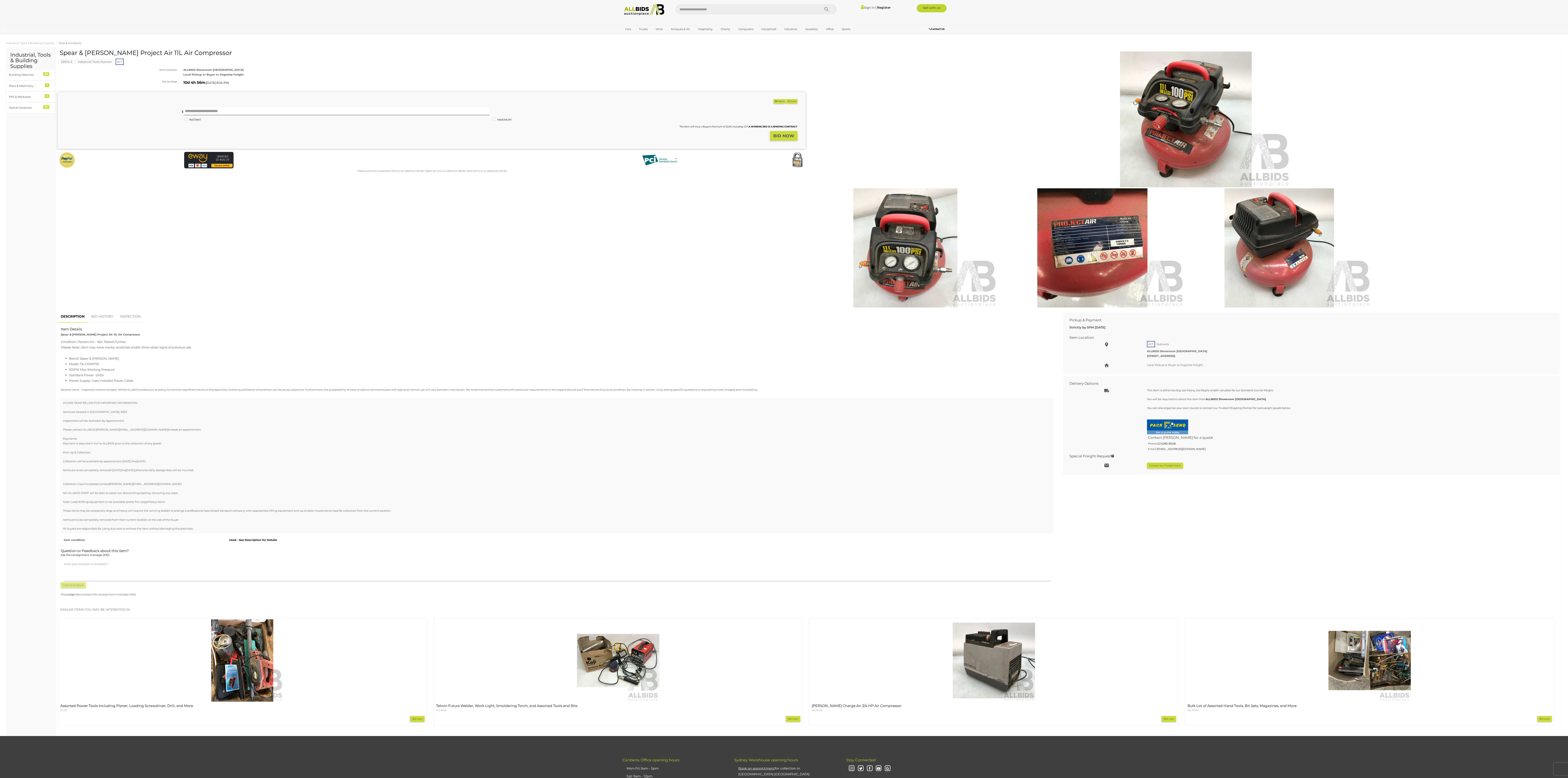
click at [392, 194] on div "Warranty Charity )" at bounding box center [809, 180] width 1508 height 261
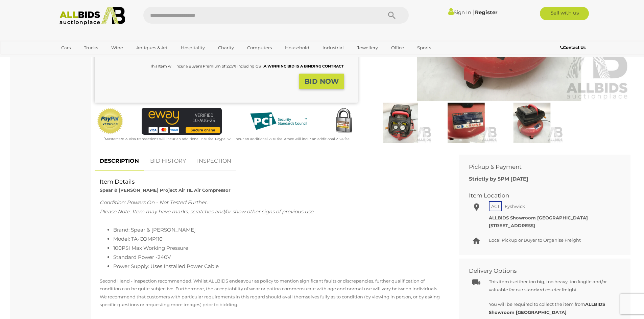
scroll to position [145, 0]
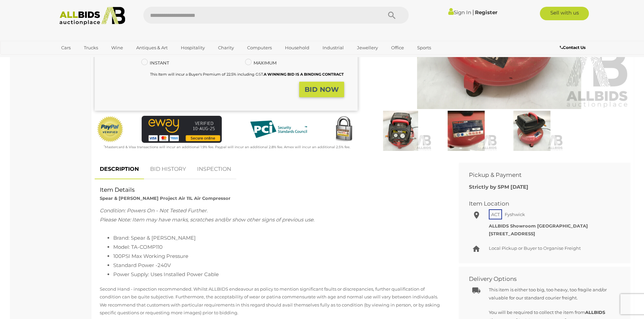
click at [177, 196] on strong "Spear & [PERSON_NAME] Project Air 11L Air Compressor" at bounding box center [165, 198] width 131 height 5
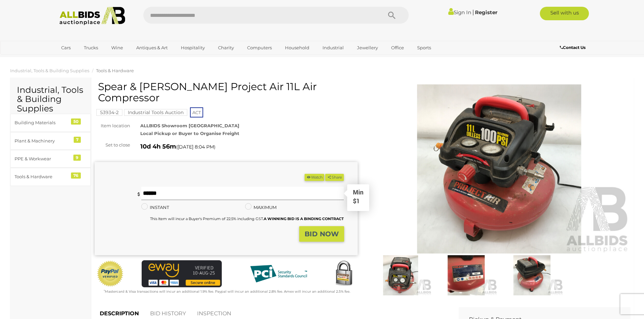
click at [234, 187] on input "text" at bounding box center [242, 194] width 203 height 14
